Goal: Task Accomplishment & Management: Manage account settings

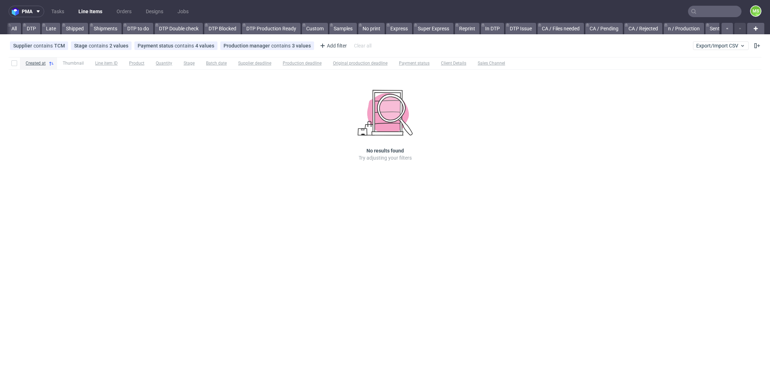
scroll to position [0, 1224]
click at [495, 30] on link "stocpile 2" at bounding box center [497, 28] width 30 height 11
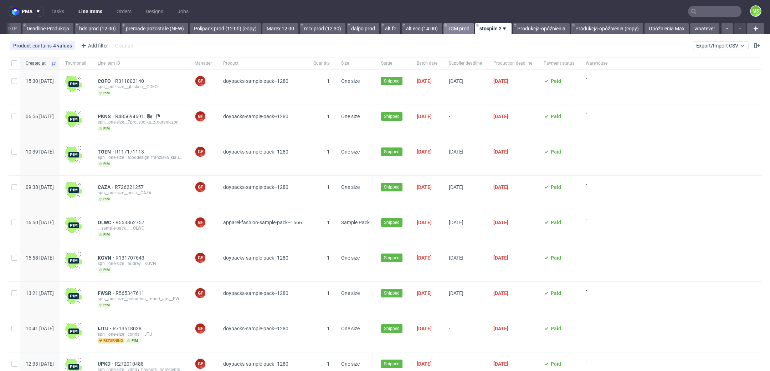
click at [453, 24] on link "TCM prod" at bounding box center [459, 28] width 30 height 11
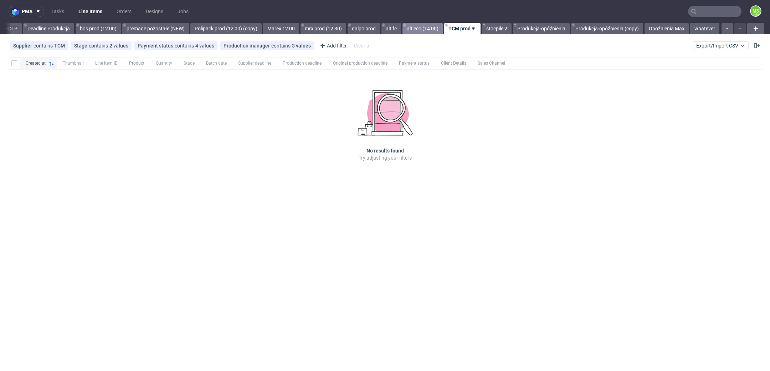
click at [418, 28] on link "alt eco (14:00)" at bounding box center [423, 28] width 40 height 11
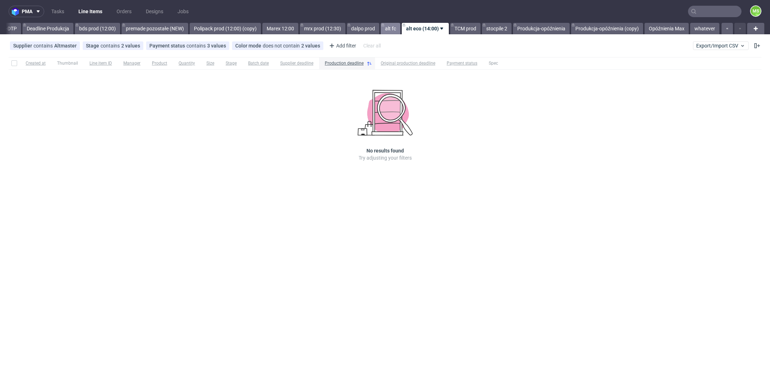
click at [391, 30] on link "alt fc" at bounding box center [391, 28] width 20 height 11
click at [360, 29] on link "dalpo prod" at bounding box center [364, 28] width 32 height 11
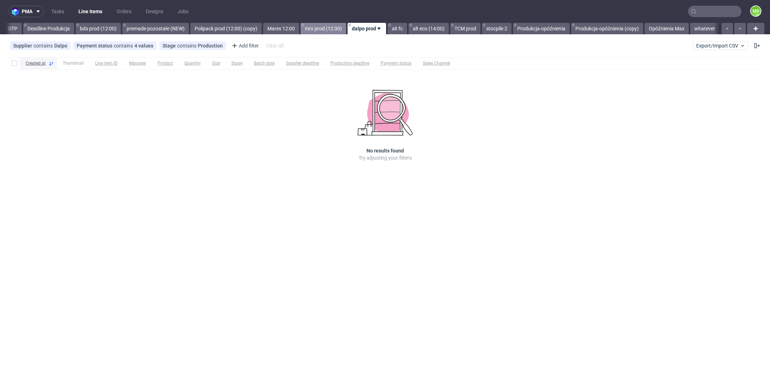
click at [325, 29] on link "mrx prod (12:30)" at bounding box center [324, 28] width 46 height 11
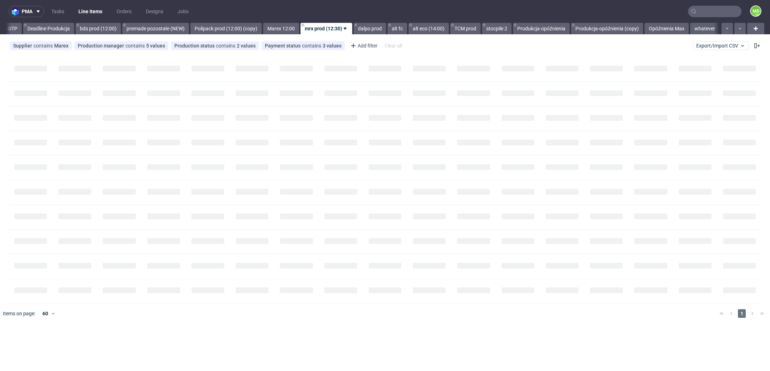
scroll to position [0, 1188]
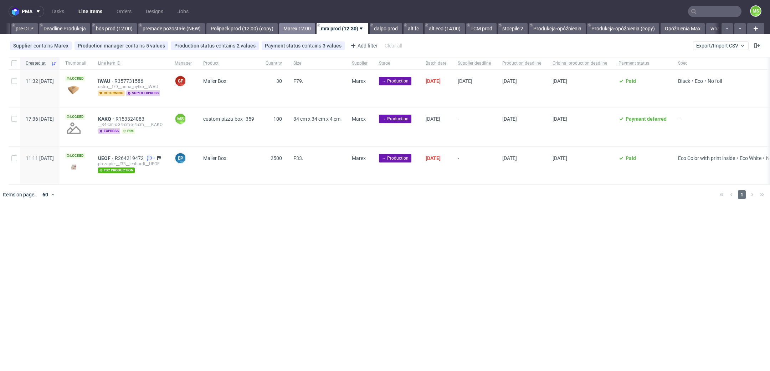
click at [315, 29] on link "Marex 12:00" at bounding box center [297, 28] width 36 height 11
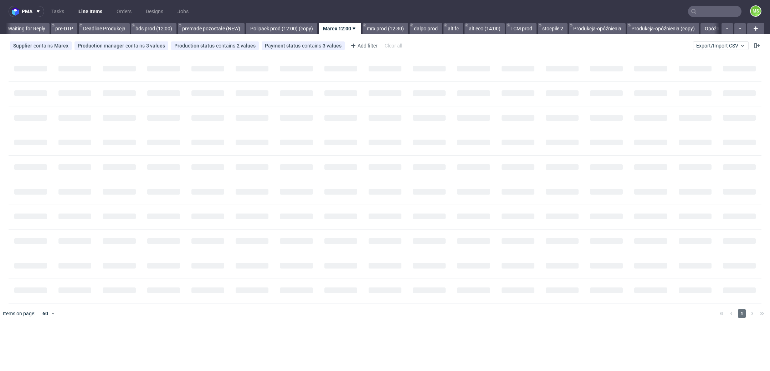
scroll to position [0, 1146]
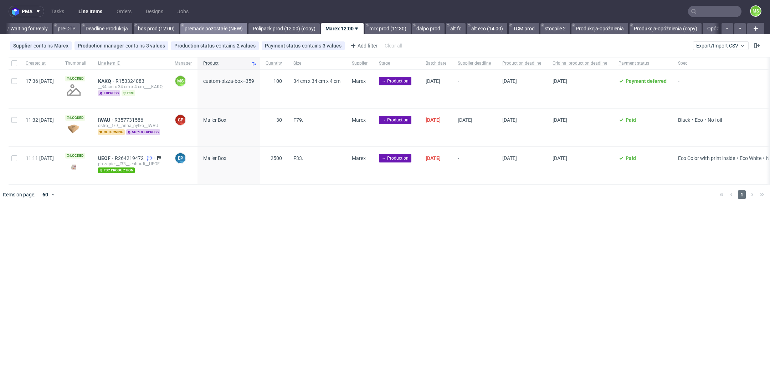
click at [247, 29] on link "premade pozostałe (NEW)" at bounding box center [213, 28] width 67 height 11
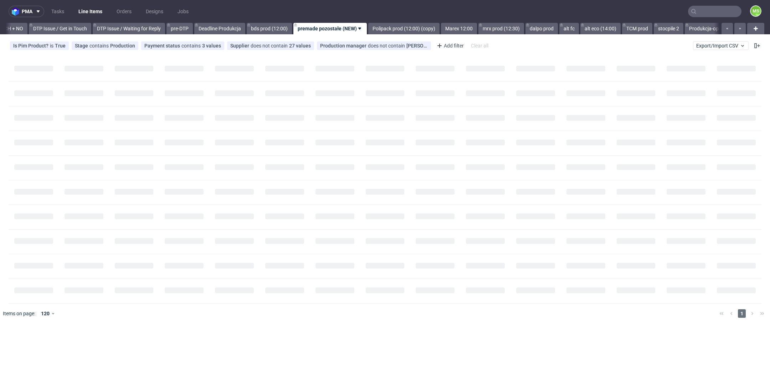
scroll to position [0, 1020]
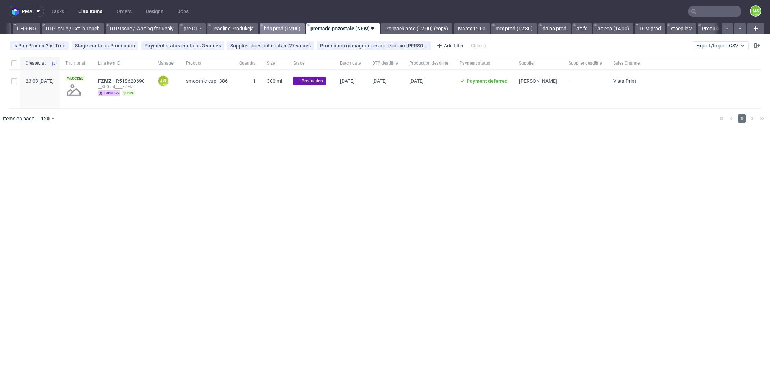
click at [305, 29] on link "bds prod (12:00)" at bounding box center [282, 28] width 45 height 11
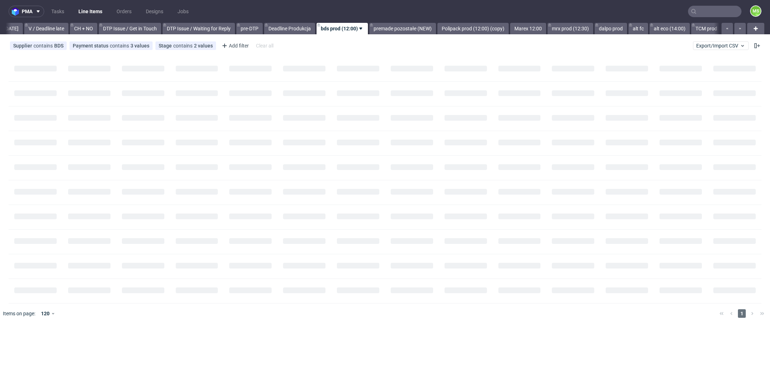
scroll to position [0, 963]
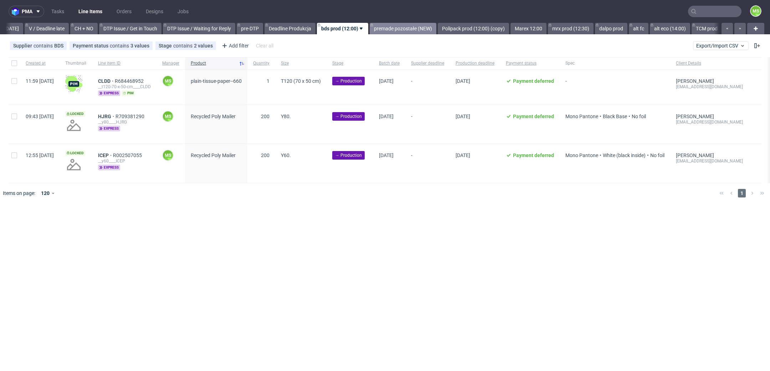
click at [412, 33] on link "premade pozostałe (NEW)" at bounding box center [403, 28] width 67 height 11
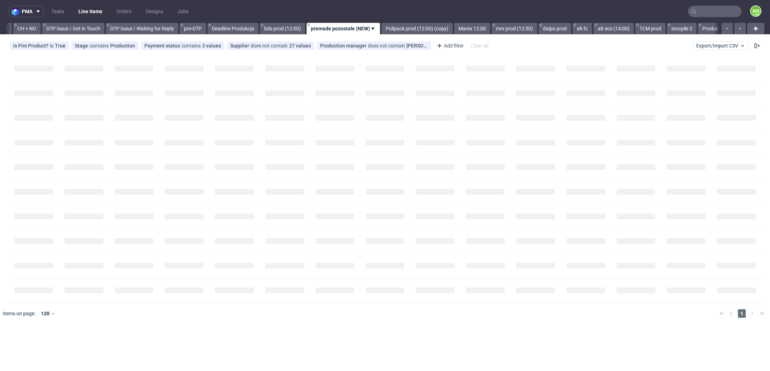
scroll to position [0, 1020]
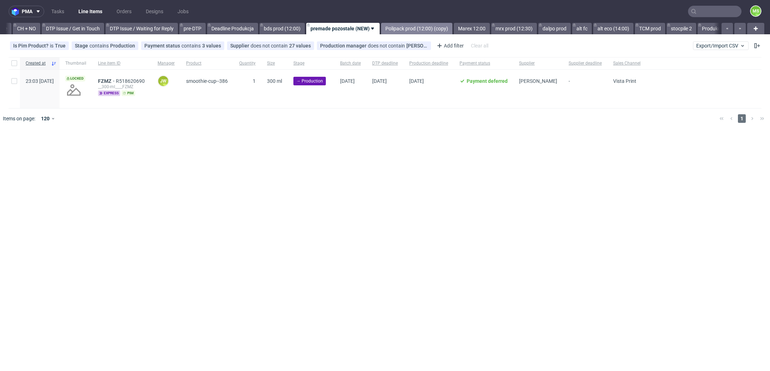
click at [437, 33] on link "Polipack prod (12:00) (copy)" at bounding box center [416, 28] width 71 height 11
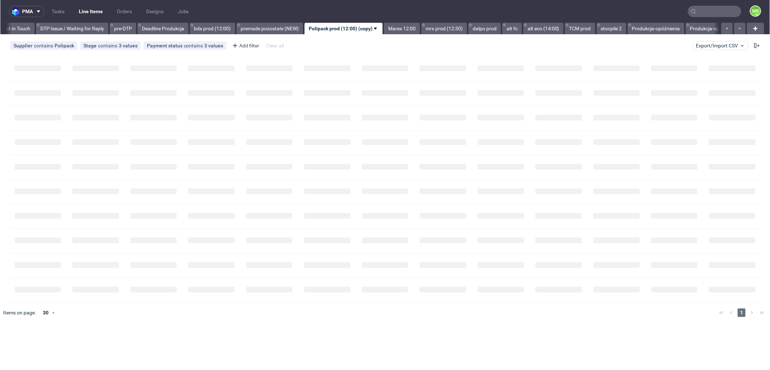
scroll to position [0, 1091]
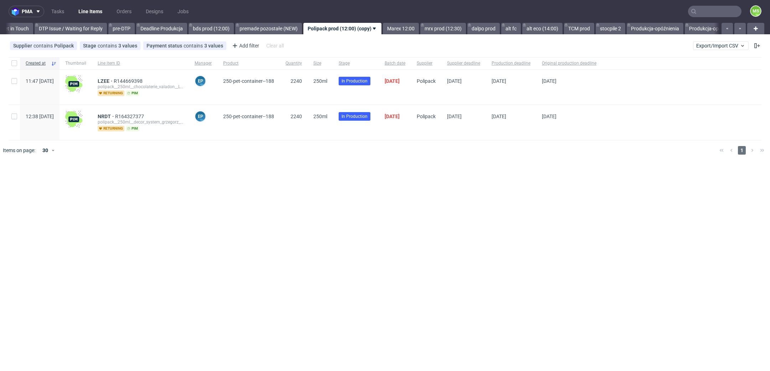
click at [223, 36] on div "pma Tasks Line Items Orders Designs Jobs MS All DTP Late Shipped Shipments DTP …" at bounding box center [385, 185] width 770 height 371
click at [115, 114] on span "NRDT" at bounding box center [106, 116] width 17 height 6
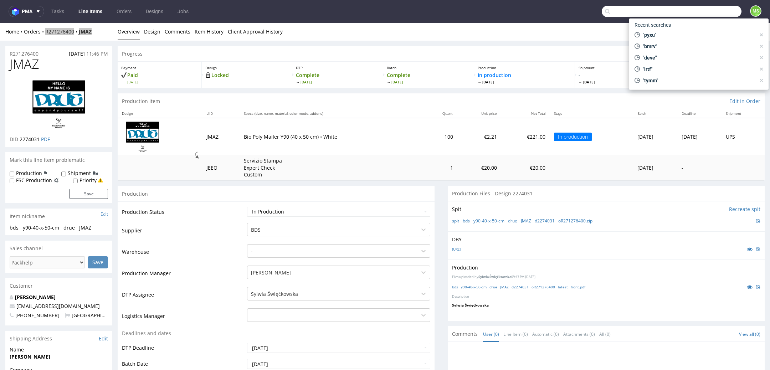
click at [697, 13] on input "text" at bounding box center [672, 11] width 140 height 11
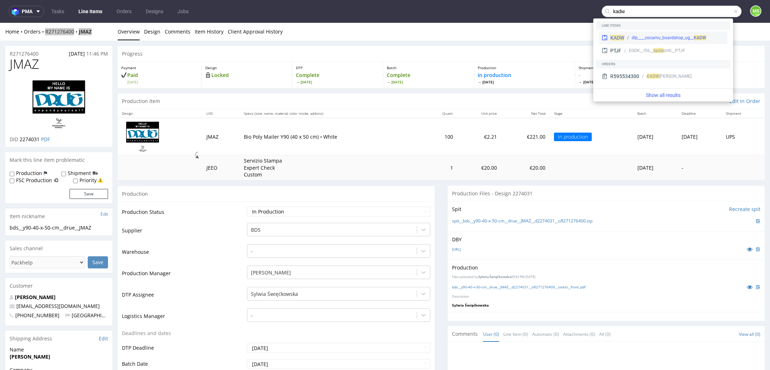
type input "kadw"
click at [662, 39] on div "dlp____cocamu_boardshop_ug__ KADW" at bounding box center [669, 38] width 75 height 6
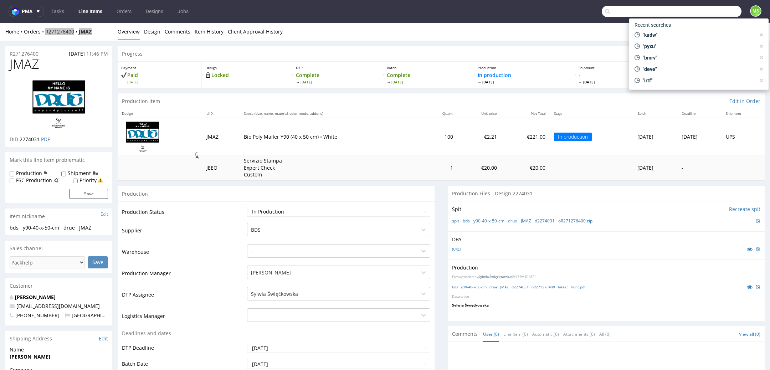
click at [724, 8] on input "text" at bounding box center [672, 11] width 140 height 11
click at [703, 32] on span ""kadw"" at bounding box center [698, 34] width 116 height 7
type input "kadw"
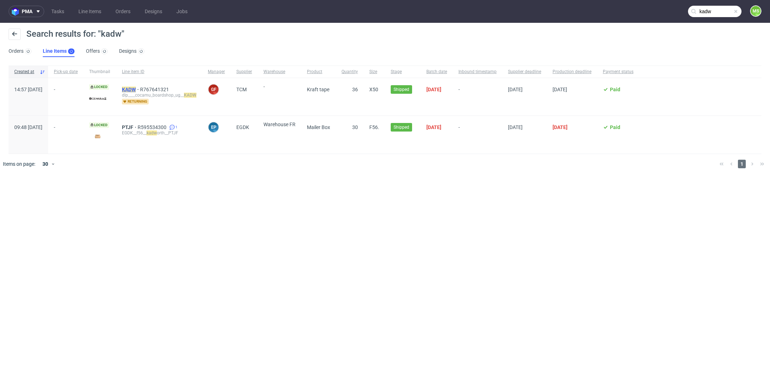
click at [136, 87] on mark "KADW" at bounding box center [129, 90] width 14 height 6
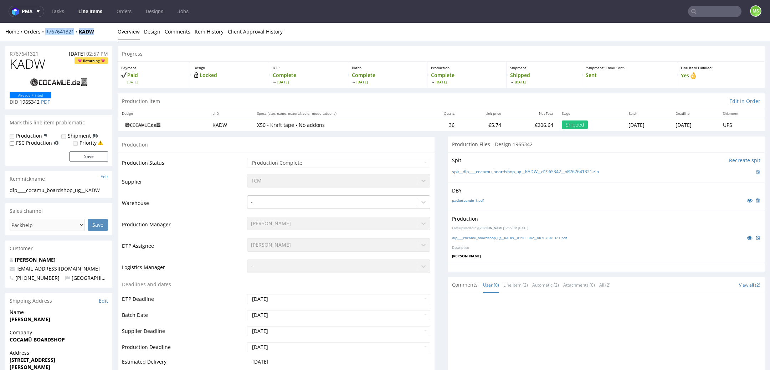
drag, startPoint x: 105, startPoint y: 33, endPoint x: 46, endPoint y: 34, distance: 58.5
click at [46, 34] on div "Home Orders R767641321 KADW" at bounding box center [58, 31] width 107 height 7
copy div "R767641321 KADW"
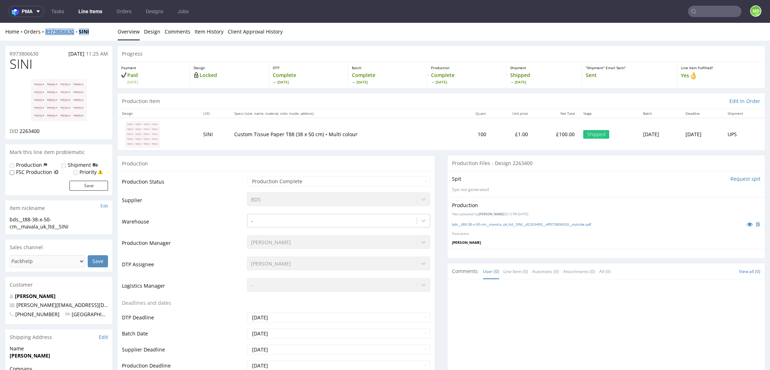
drag, startPoint x: 97, startPoint y: 32, endPoint x: 45, endPoint y: 31, distance: 51.4
click at [45, 31] on div "Home Orders R973806630 SINI" at bounding box center [58, 31] width 107 height 7
copy div "R973806630 SINI"
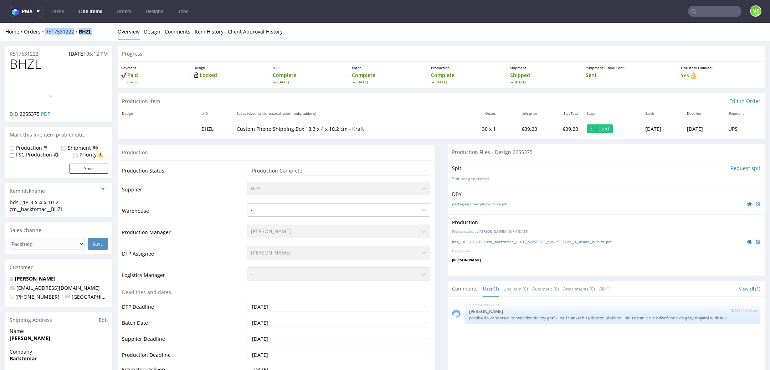
drag, startPoint x: 101, startPoint y: 33, endPoint x: 46, endPoint y: 33, distance: 55.3
click at [46, 33] on div "Home Orders R517531222 BHZL" at bounding box center [58, 31] width 107 height 7
copy div "R517531222 BHZL"
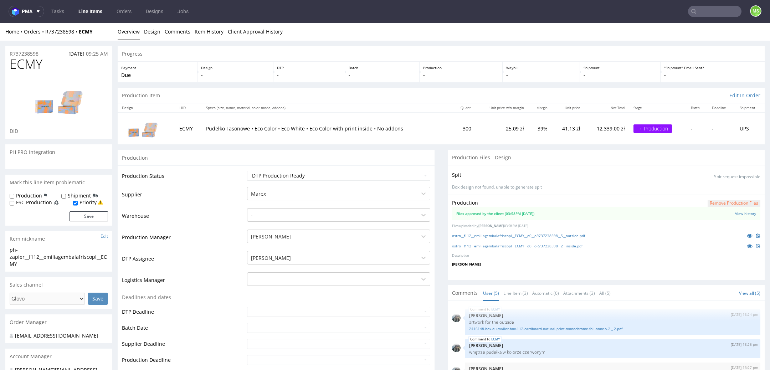
scroll to position [30, 0]
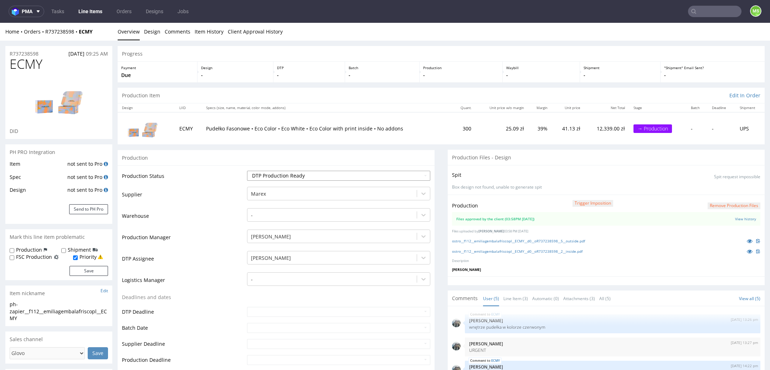
click at [359, 177] on select "Waiting for Artwork Waiting for Diecut Waiting for Mockup Waiting for DTP Waiti…" at bounding box center [338, 176] width 183 height 10
select select "production_in_process"
click at [247, 171] on select "Waiting for Artwork Waiting for Diecut Waiting for Mockup Waiting for DTP Waiti…" at bounding box center [338, 176] width 183 height 10
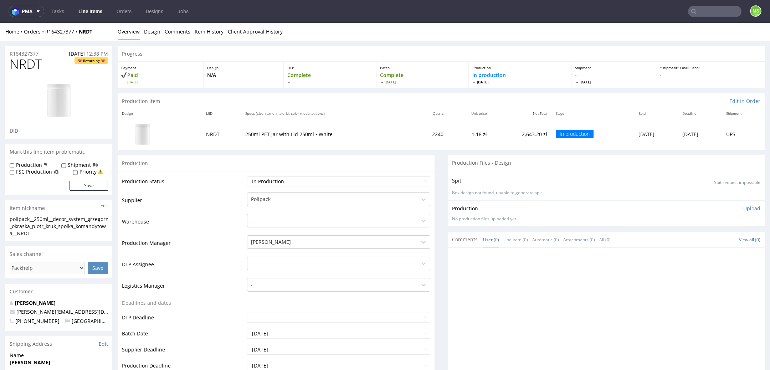
click at [88, 16] on link "Line Items" at bounding box center [90, 11] width 32 height 11
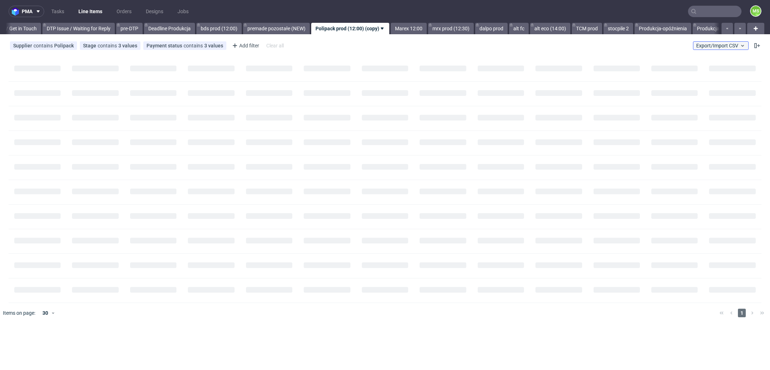
click at [726, 44] on span "Export/Import CSV" at bounding box center [721, 46] width 49 height 6
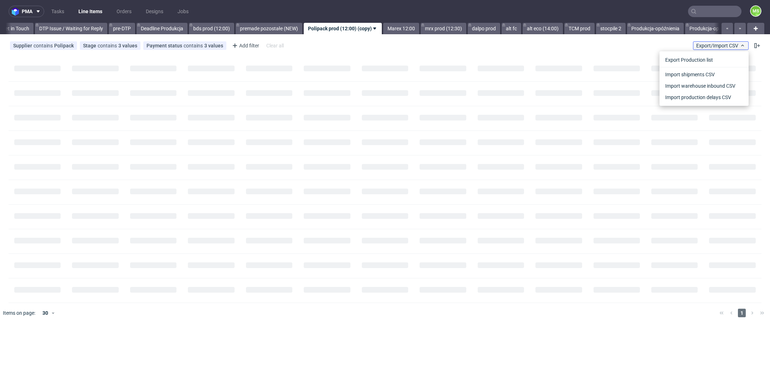
scroll to position [0, 1091]
click at [506, 42] on div "Supplier contains Polipack Stage contains 3 values Production, Issue in Product…" at bounding box center [385, 45] width 770 height 17
click at [720, 29] on div at bounding box center [720, 28] width 0 height 11
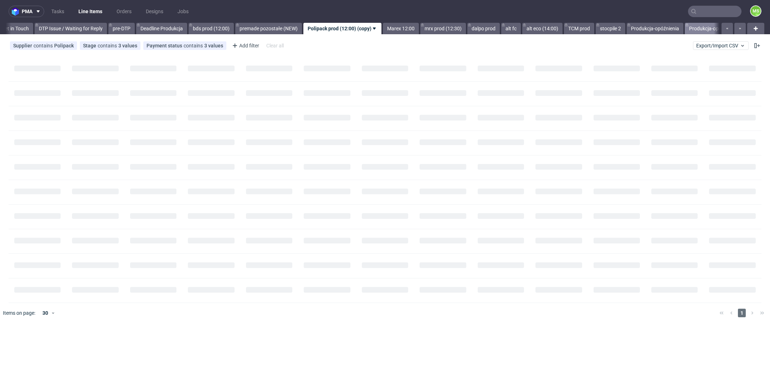
click at [711, 29] on link "Produkcja-opóźnienia (copy)" at bounding box center [721, 28] width 72 height 11
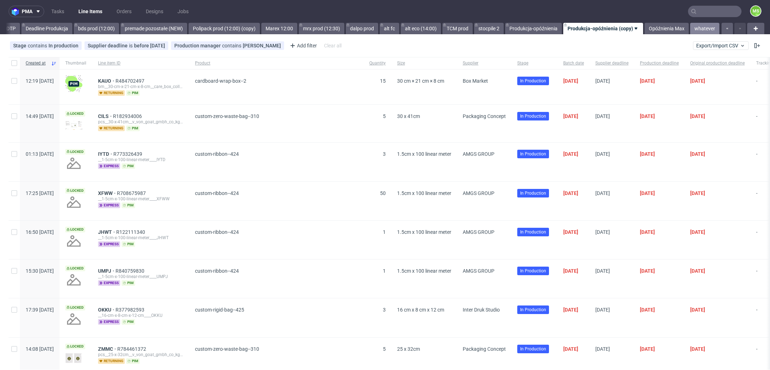
click at [698, 29] on link "whatever" at bounding box center [705, 28] width 29 height 11
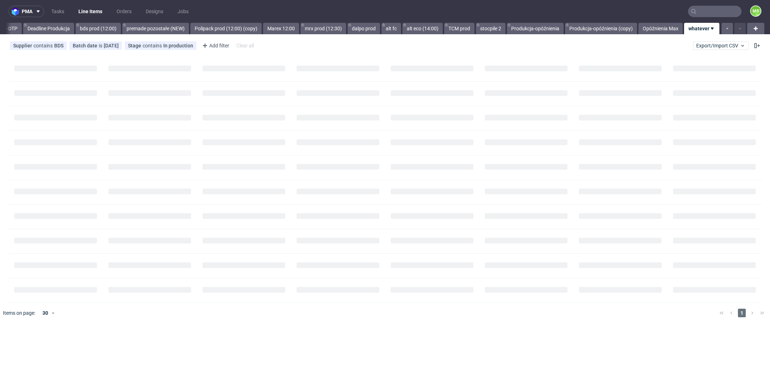
scroll to position [0, 1224]
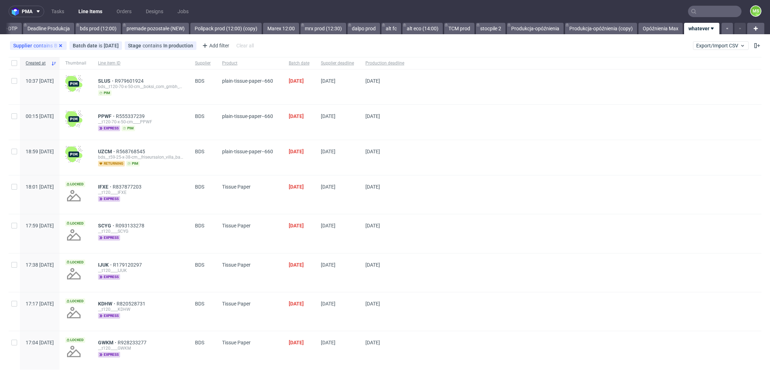
click at [61, 46] on icon at bounding box center [61, 46] width 6 height 6
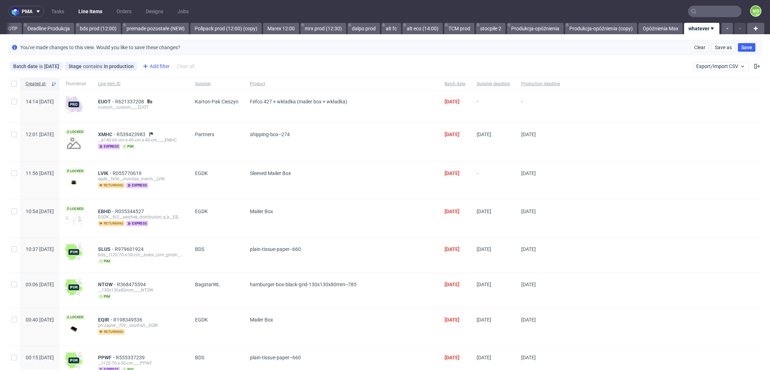
click at [153, 67] on div "Add filter" at bounding box center [155, 66] width 31 height 11
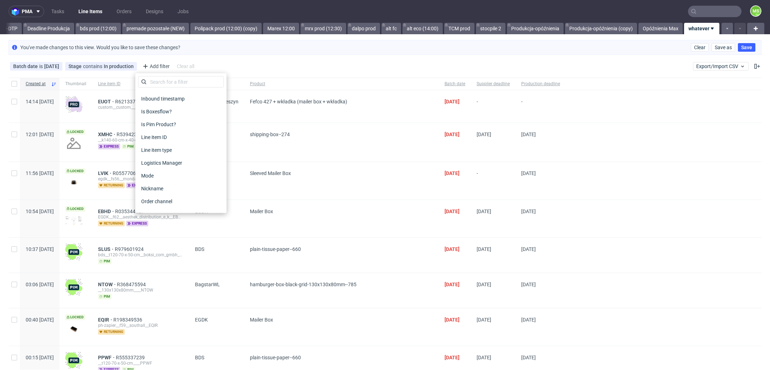
scroll to position [220, 0]
click at [171, 131] on div "Line item ID" at bounding box center [181, 134] width 86 height 10
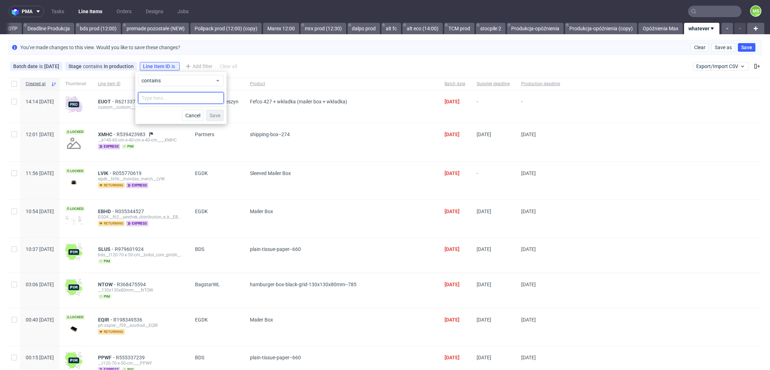
click at [196, 97] on input "text" at bounding box center [181, 97] width 86 height 11
type input "ecmy"
click at [217, 116] on span "Save" at bounding box center [215, 115] width 11 height 5
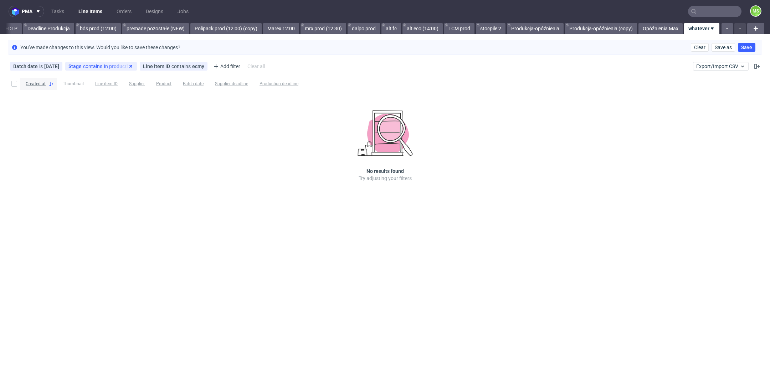
click at [129, 65] on use at bounding box center [130, 66] width 3 height 3
click at [55, 66] on use at bounding box center [56, 66] width 3 height 3
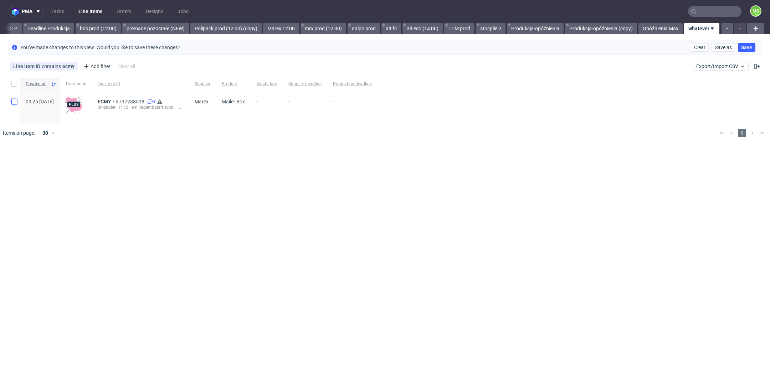
click at [15, 100] on input "checkbox" at bounding box center [14, 102] width 6 height 6
checkbox input "true"
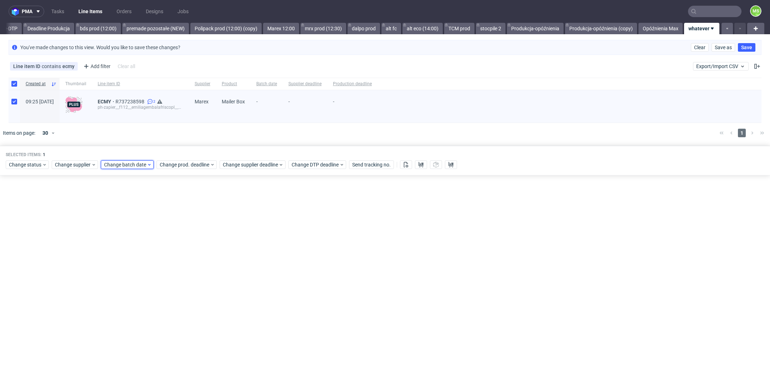
click at [128, 165] on span "Change batch date" at bounding box center [125, 164] width 43 height 7
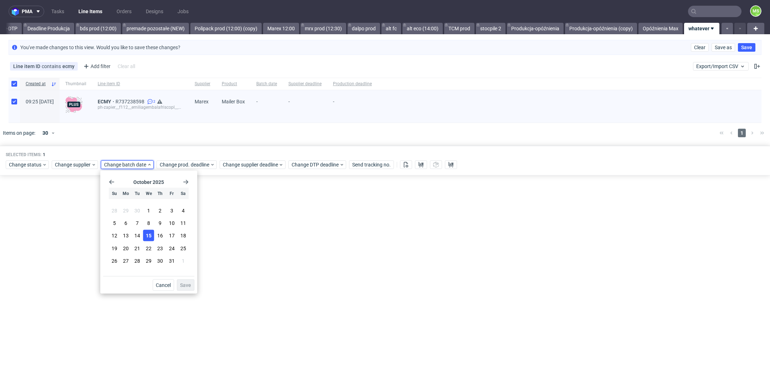
click at [149, 235] on span "15" at bounding box center [149, 235] width 6 height 7
click at [190, 287] on span "Save" at bounding box center [185, 285] width 11 height 5
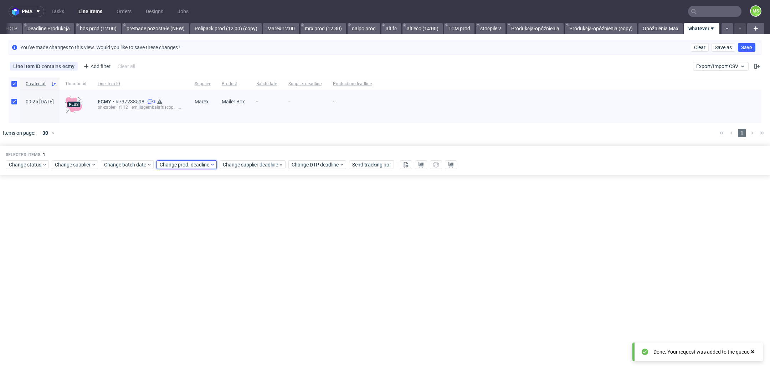
click at [200, 164] on span "Change prod. deadline" at bounding box center [185, 164] width 50 height 7
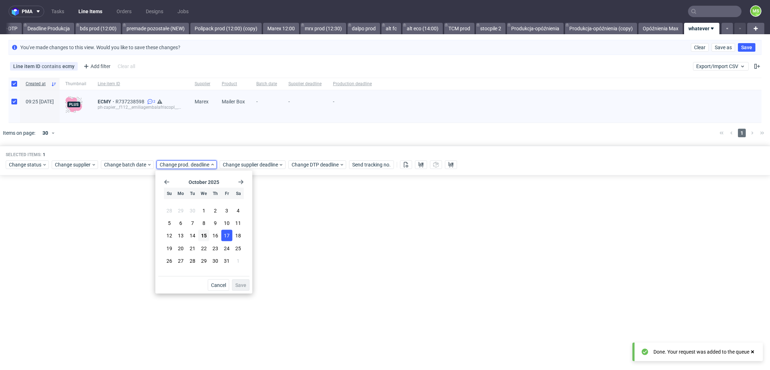
click at [226, 240] on button "17" at bounding box center [227, 235] width 11 height 11
click at [242, 285] on span "Save" at bounding box center [240, 285] width 11 height 5
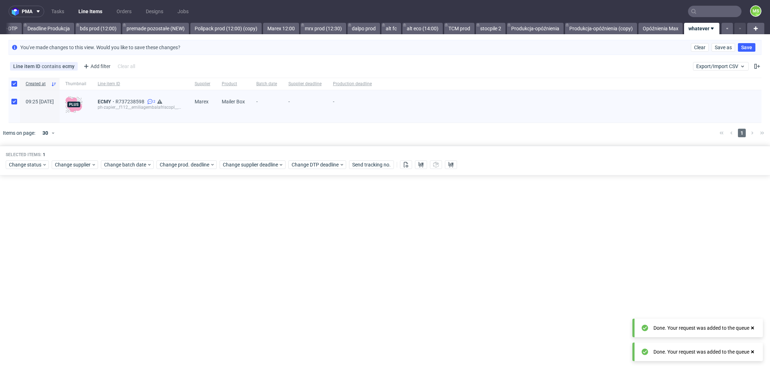
click at [246, 169] on div "Change status Change supplier Change batch date Change prod. deadline Change su…" at bounding box center [385, 164] width 759 height 10
click at [252, 167] on span "Change supplier deadline" at bounding box center [251, 164] width 56 height 7
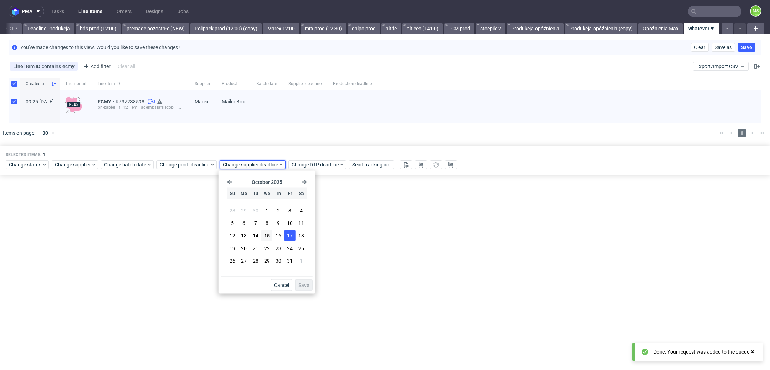
click at [288, 236] on span "17" at bounding box center [290, 235] width 6 height 7
click at [307, 289] on button "Save" at bounding box center [303, 285] width 17 height 11
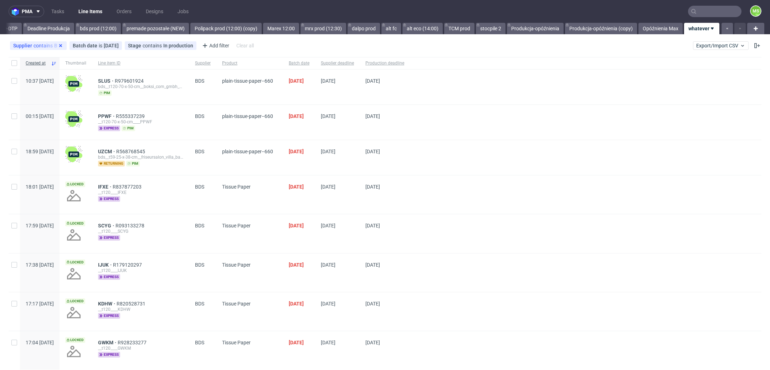
click at [62, 44] on icon at bounding box center [61, 46] width 6 height 6
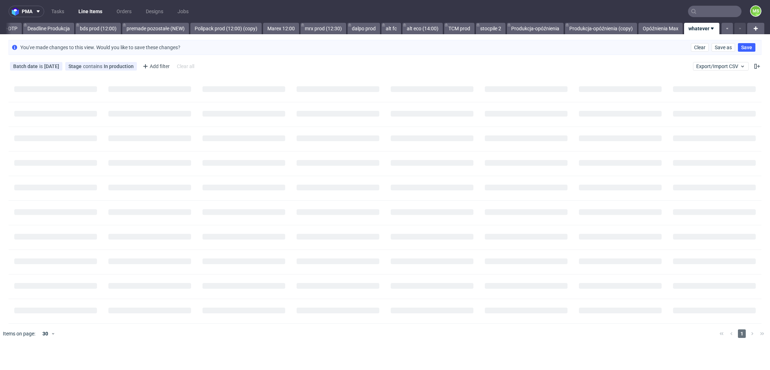
scroll to position [0, 1224]
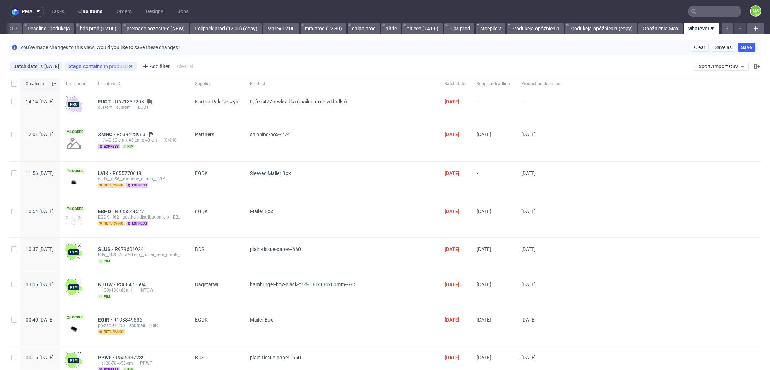
click at [129, 67] on use at bounding box center [130, 66] width 3 height 3
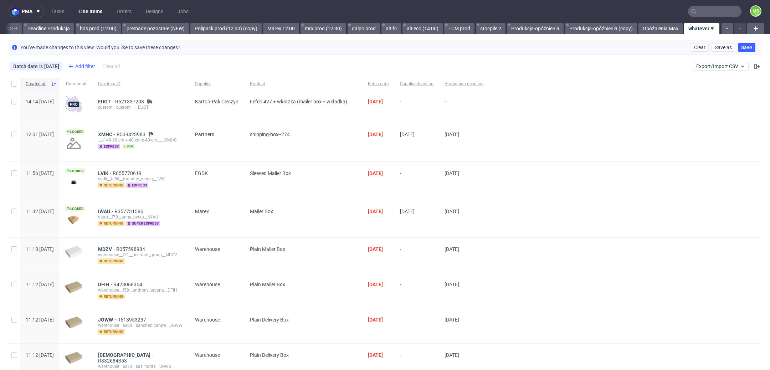
click at [71, 66] on icon at bounding box center [71, 66] width 9 height 9
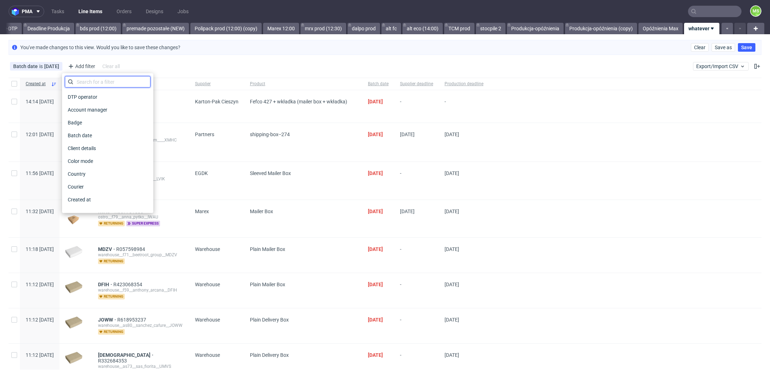
click at [108, 81] on input "text" at bounding box center [108, 81] width 86 height 11
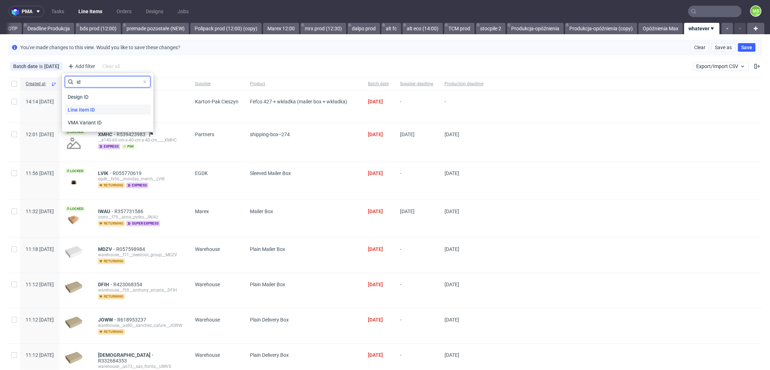
type input "id"
click at [115, 107] on div "Line item ID" at bounding box center [108, 110] width 86 height 10
click at [110, 100] on input "text" at bounding box center [108, 97] width 86 height 11
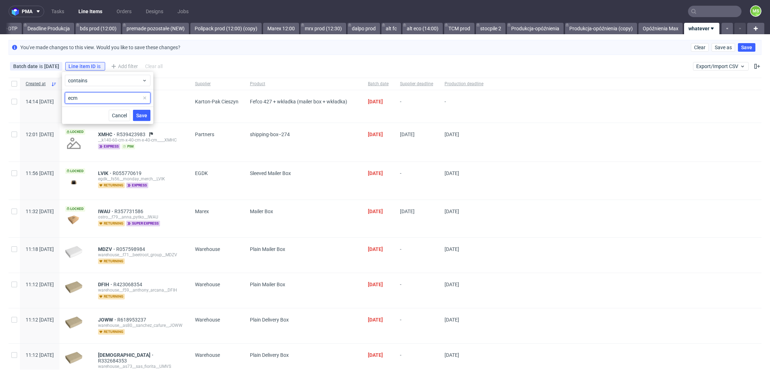
type input "ecmy"
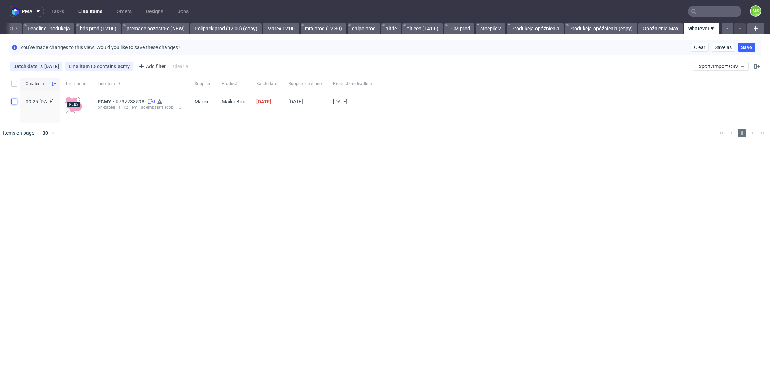
click at [14, 100] on input "checkbox" at bounding box center [14, 102] width 6 height 6
checkbox input "true"
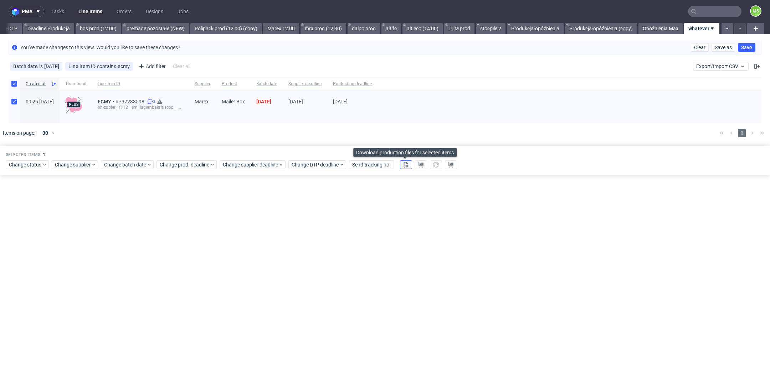
click at [409, 163] on button at bounding box center [406, 165] width 12 height 9
click at [422, 165] on use at bounding box center [421, 165] width 5 height 6
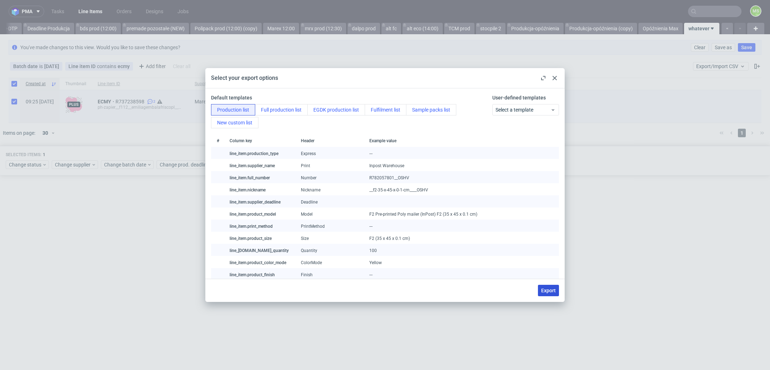
click at [549, 292] on span "Export" at bounding box center [548, 290] width 15 height 5
checkbox input "false"
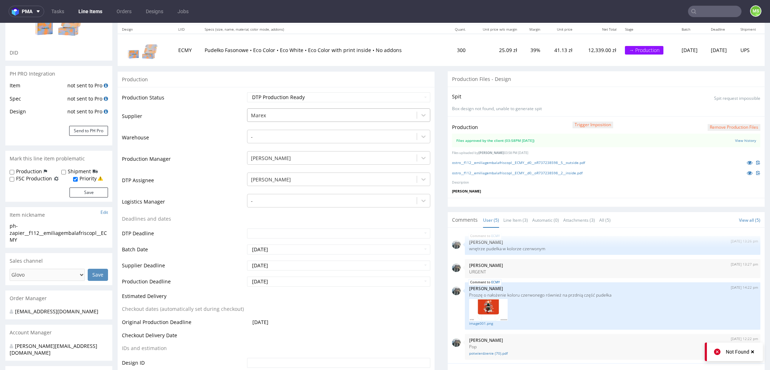
scroll to position [34, 0]
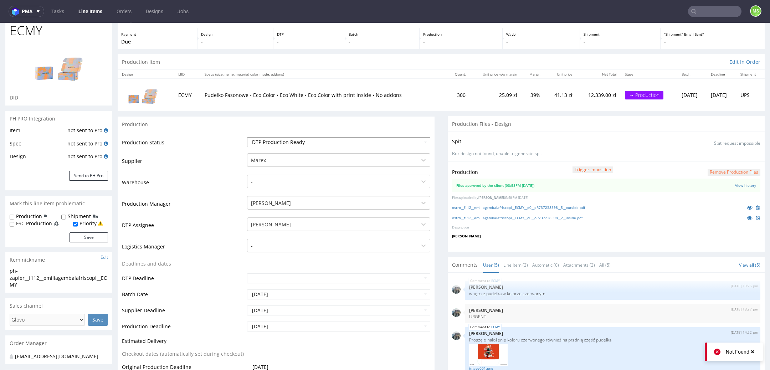
click at [376, 146] on select "Waiting for Artwork Waiting for Diecut Waiting for Mockup Waiting for DTP Waiti…" at bounding box center [338, 142] width 183 height 10
select select "production_in_process"
click at [247, 137] on select "Waiting for Artwork Waiting for Diecut Waiting for Mockup Waiting for DTP Waiti…" at bounding box center [338, 142] width 183 height 10
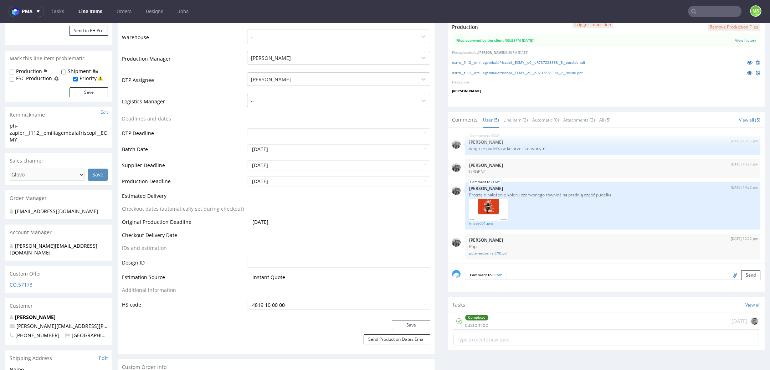
scroll to position [228, 0]
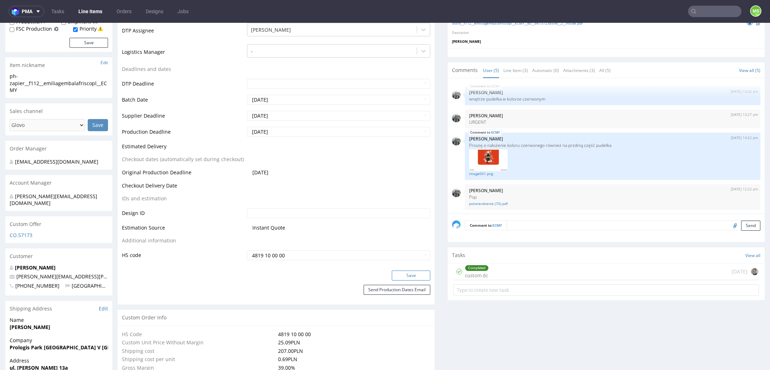
click at [418, 277] on button "Save" at bounding box center [411, 276] width 39 height 10
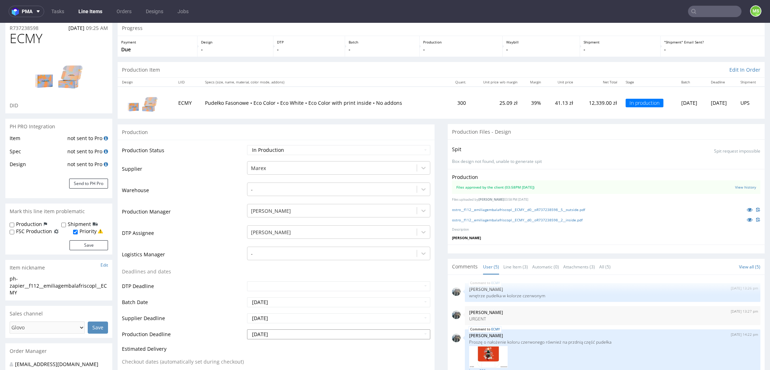
scroll to position [0, 0]
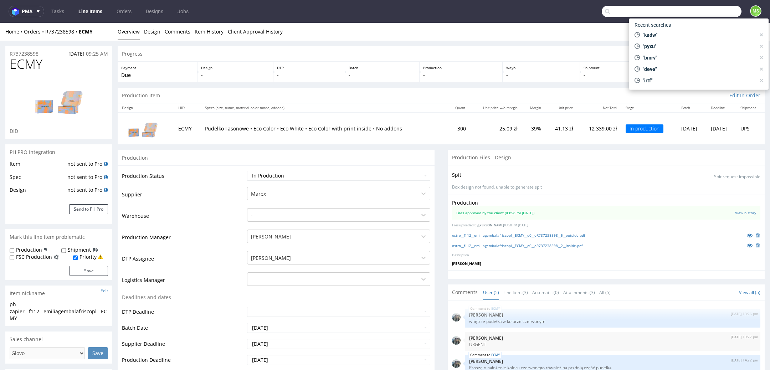
click at [706, 15] on input "text" at bounding box center [672, 11] width 140 height 11
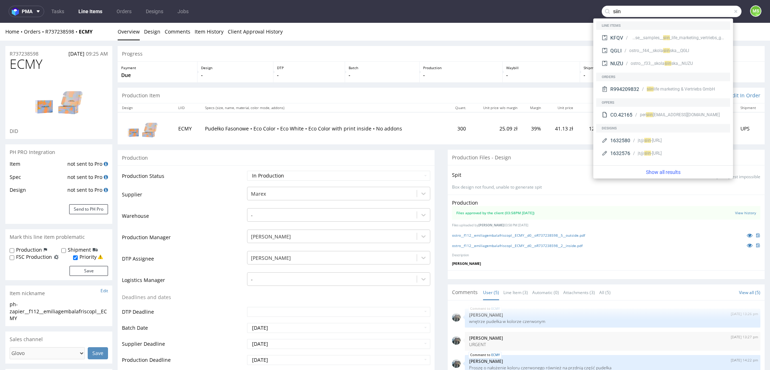
type input "siin"
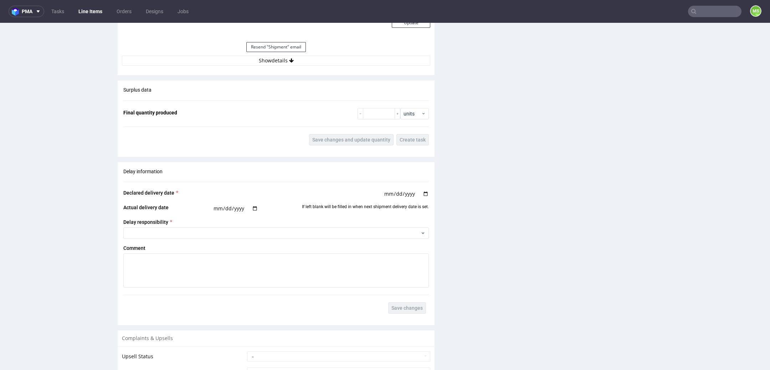
scroll to position [872, 0]
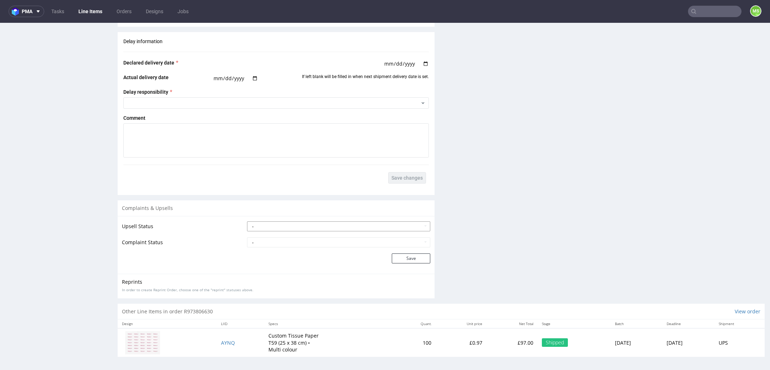
click at [318, 229] on select "- Pending Upsell Upsell Accepted Upsell Refused" at bounding box center [338, 227] width 183 height 10
click at [247, 222] on select "- Pending Upsell Upsell Accepted Upsell Refused" at bounding box center [338, 227] width 183 height 10
click at [359, 239] on select "- Complaint Received Complaint Rejected Complaint Accepted (DTP Issue) - Reprin…" at bounding box center [338, 243] width 183 height 10
select select "accepted_print_issue_reprint"
click at [247, 238] on select "- Complaint Received Complaint Rejected Complaint Accepted (DTP Issue) - Reprin…" at bounding box center [338, 243] width 183 height 10
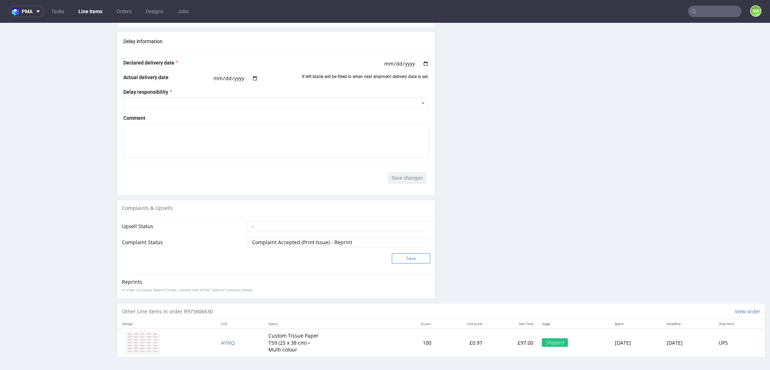
click at [403, 261] on button "Save" at bounding box center [411, 259] width 39 height 10
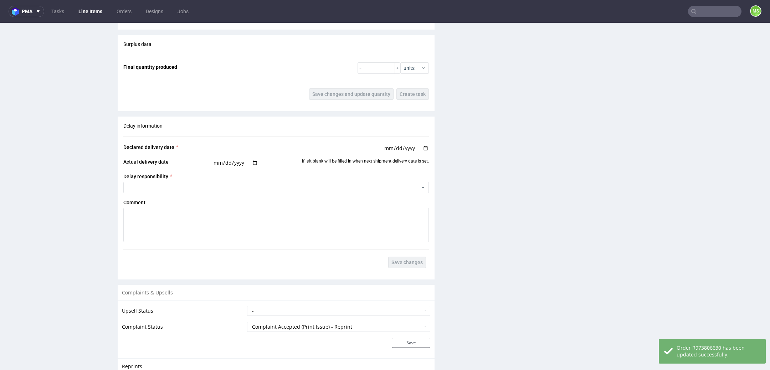
scroll to position [901, 0]
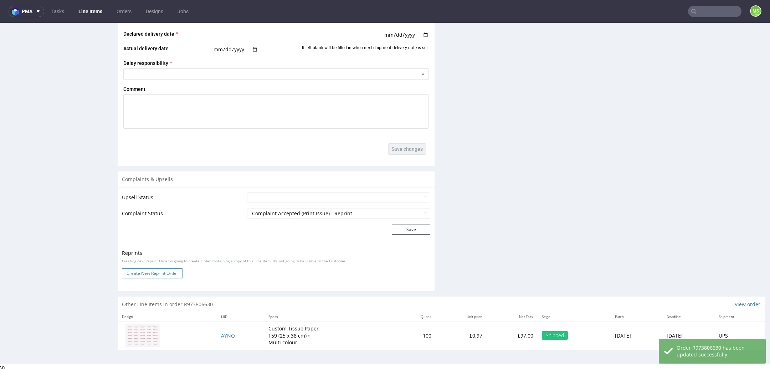
click at [142, 276] on button "Create New Reprint Order" at bounding box center [152, 274] width 61 height 10
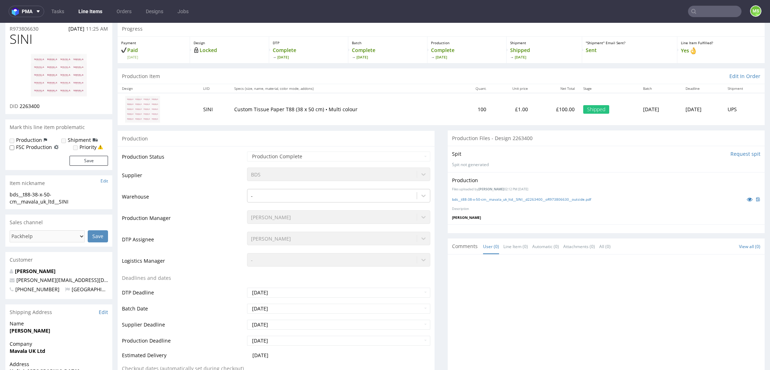
scroll to position [0, 0]
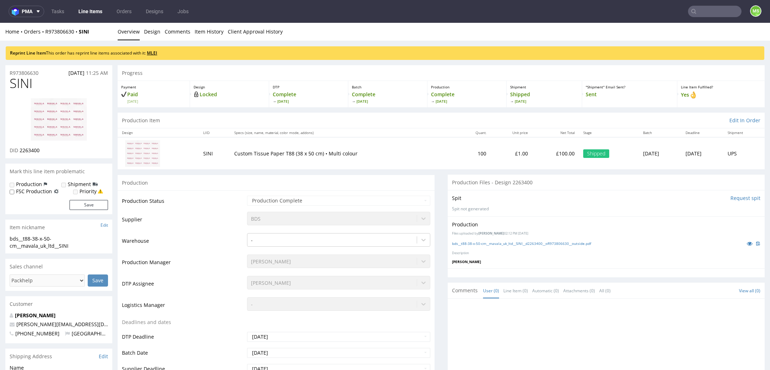
click at [153, 54] on link "MLEI" at bounding box center [152, 53] width 10 height 6
